Goal: Information Seeking & Learning: Find specific fact

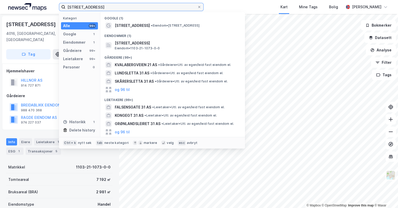
drag, startPoint x: 109, startPoint y: 4, endPoint x: 21, endPoint y: 1, distance: 87.2
click at [21, 1] on div "[STREET_ADDRESS] Kategori Alle 99+ Google 1 Eiendommer 1 Gårdeiere 99+ Leietake…" at bounding box center [199, 7] width 398 height 14
paste input "974417774"
type input "974417774"
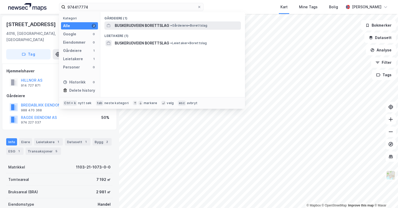
click at [135, 24] on span "BUSKERUDVEIEN BORETTSLAG" at bounding box center [142, 26] width 55 height 6
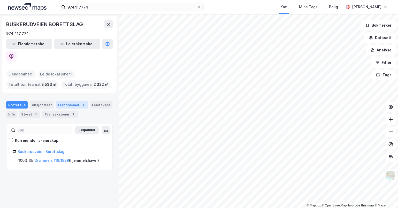
click at [76, 101] on div "Eiendommer 1" at bounding box center [72, 104] width 32 height 7
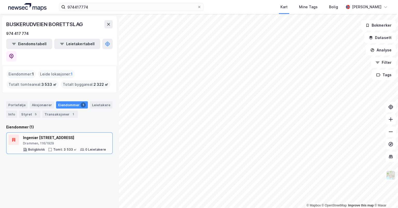
click at [73, 135] on div "Ingeniør [STREET_ADDRESS]" at bounding box center [64, 138] width 83 height 6
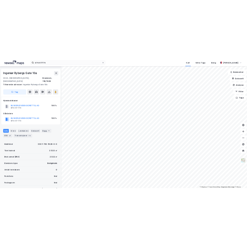
scroll to position [15, 0]
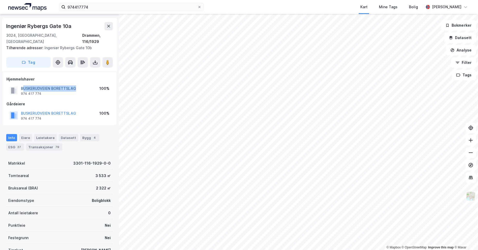
drag, startPoint x: 77, startPoint y: 84, endPoint x: 23, endPoint y: 83, distance: 53.3
click at [23, 84] on div "BUSKERUDVEIEN BORETTSLAG 974 417 774 100%" at bounding box center [59, 90] width 106 height 12
drag, startPoint x: 23, startPoint y: 83, endPoint x: 78, endPoint y: 93, distance: 55.2
click at [78, 93] on div "Hjemmelshaver BUSKERUDVEIEN BORETTSLAG 974 417 774 100% [GEOGRAPHIC_DATA] BUSKE…" at bounding box center [59, 99] width 106 height 46
drag, startPoint x: 78, startPoint y: 93, endPoint x: 21, endPoint y: 84, distance: 57.6
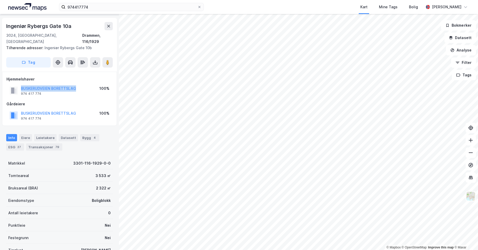
click at [21, 84] on div "BUSKERUDVEIEN BORETTSLAG 974 417 774 100%" at bounding box center [59, 90] width 106 height 12
copy button "BUSKERUDVEIEN BORETTSLAG"
click at [254, 5] on div "Kart Mine Tags Bolig" at bounding box center [326, 7] width 195 height 14
drag, startPoint x: 76, startPoint y: 25, endPoint x: 4, endPoint y: 27, distance: 72.2
click at [4, 27] on div "Ingeniør Rybergs [STREET_ADDRESS] Tilhørende adresser: Ingeniør Rybergs Gate 10…" at bounding box center [59, 45] width 115 height 54
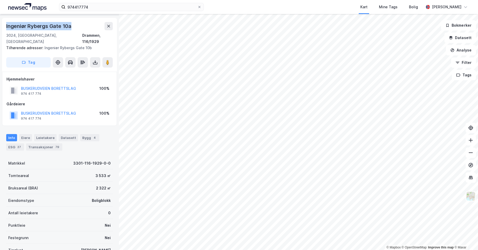
copy div "Ingeniør Rybergs Gate 10a"
